Goal: Check status: Check status

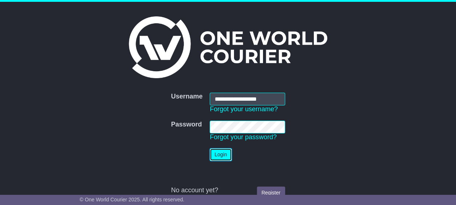
click at [219, 154] on button "Login" at bounding box center [221, 154] width 22 height 13
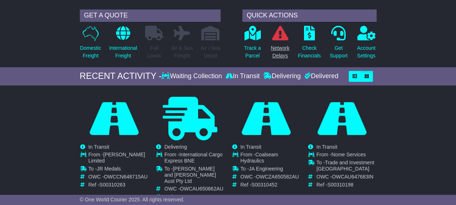
scroll to position [61, 0]
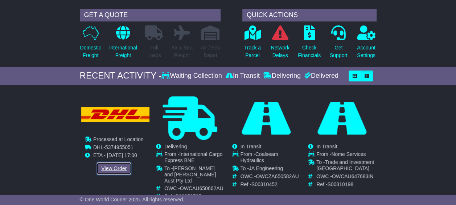
click at [121, 167] on link "View Order" at bounding box center [114, 168] width 35 height 13
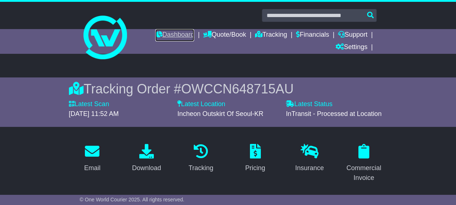
click at [189, 32] on link "Dashboard" at bounding box center [174, 35] width 39 height 12
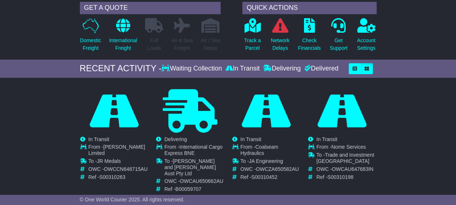
scroll to position [100, 0]
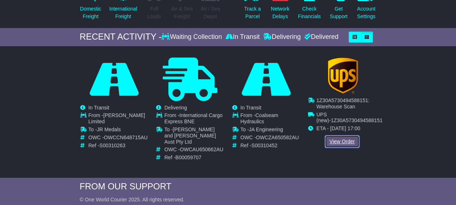
click at [337, 141] on link "View Order" at bounding box center [342, 141] width 35 height 13
